Goal: Go to known website: Access a specific website the user already knows

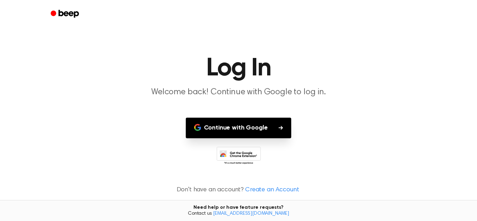
click at [259, 127] on button "Continue with Google" at bounding box center [239, 128] width 106 height 21
